Goal: Entertainment & Leisure: Consume media (video, audio)

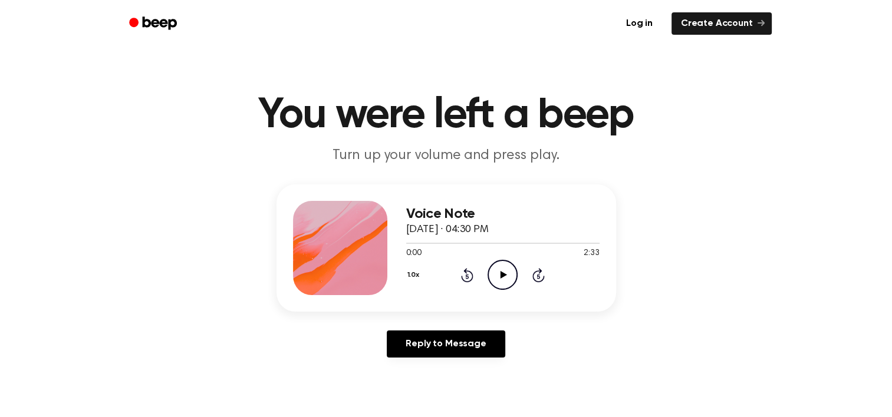
click at [496, 269] on icon "Play Audio" at bounding box center [503, 275] width 30 height 30
drag, startPoint x: 558, startPoint y: 239, endPoint x: 530, endPoint y: 238, distance: 28.9
click at [530, 238] on div "Voice Note [DATE] · 04:30 PM 2:06 2:33 Your browser does not support the [objec…" at bounding box center [502, 248] width 193 height 94
click at [568, 243] on div at bounding box center [502, 243] width 193 height 1
click at [505, 278] on icon "Play Audio" at bounding box center [503, 275] width 30 height 30
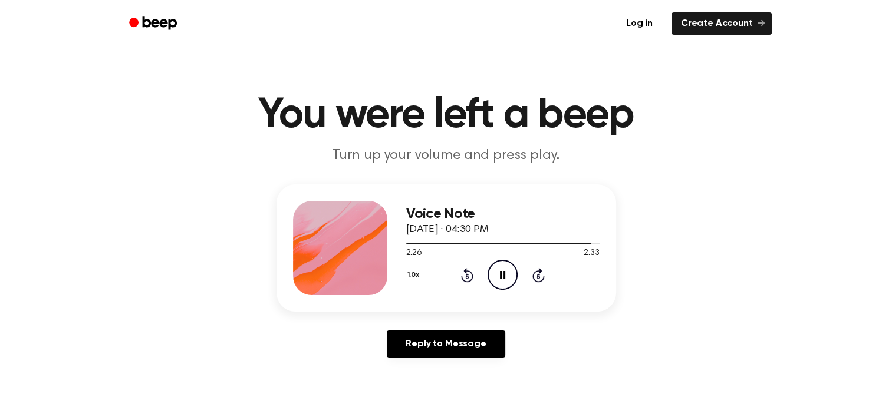
click at [502, 274] on icon "Pause Audio" at bounding box center [503, 275] width 30 height 30
click at [493, 271] on icon "Play Audio" at bounding box center [503, 275] width 30 height 30
click at [519, 274] on div "1.0x Rewind 5 seconds Pause Audio Skip 5 seconds" at bounding box center [502, 275] width 193 height 30
click at [500, 272] on icon at bounding box center [502, 275] width 5 height 8
click at [496, 281] on icon "Play Audio" at bounding box center [503, 275] width 30 height 30
